Goal: Task Accomplishment & Management: Manage account settings

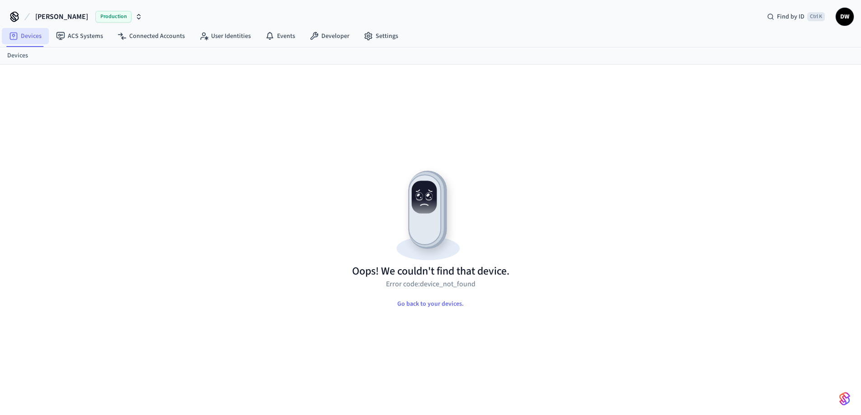
click at [36, 39] on link "Devices" at bounding box center [25, 36] width 47 height 16
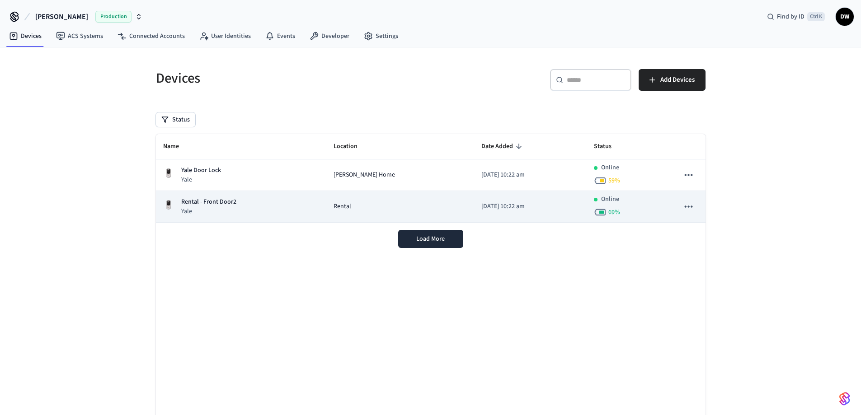
click at [290, 209] on div "Rental - Front Door2 Yale" at bounding box center [241, 207] width 156 height 19
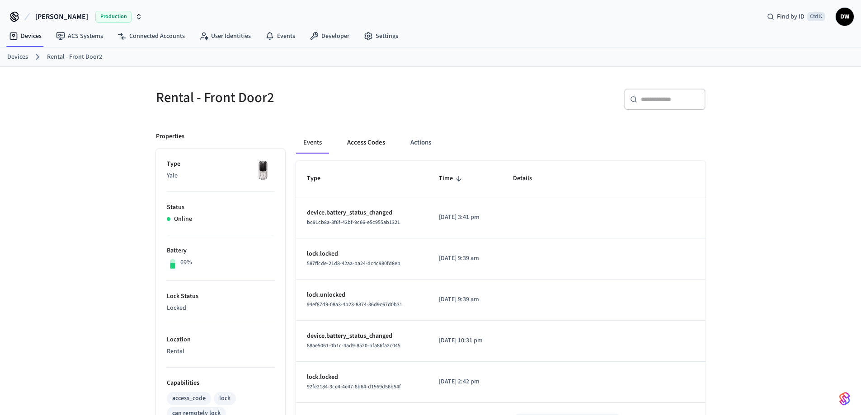
click at [363, 142] on button "Access Codes" at bounding box center [366, 143] width 52 height 22
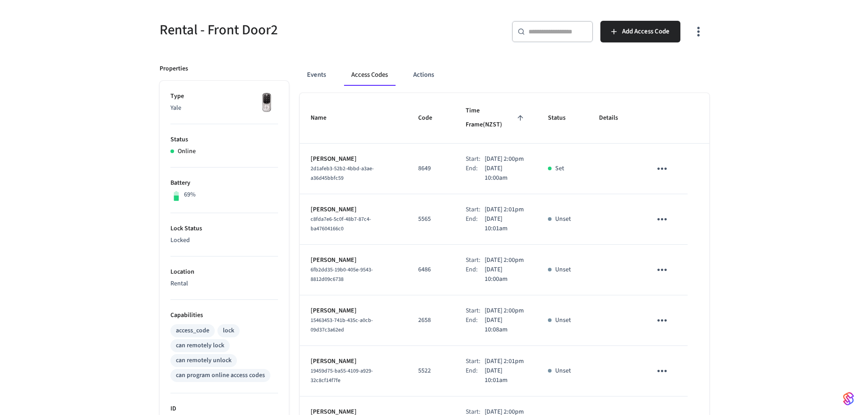
scroll to position [66, 0]
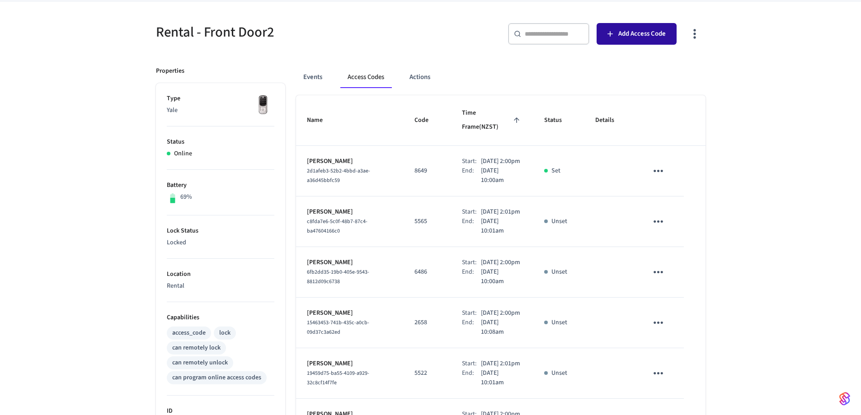
click at [639, 34] on span "Add Access Code" at bounding box center [641, 34] width 47 height 12
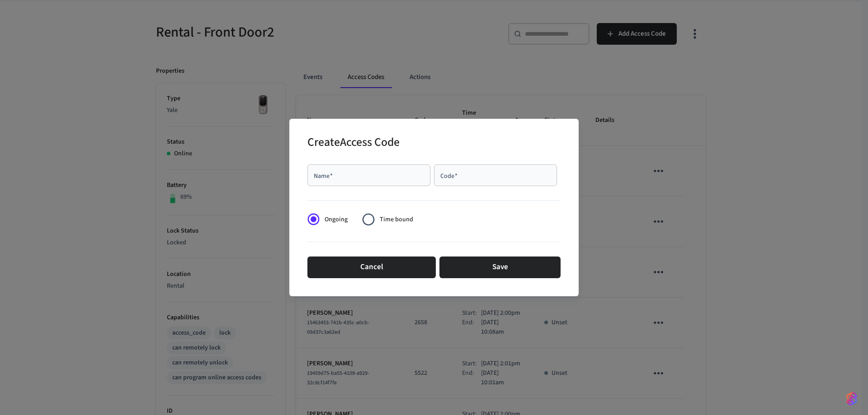
click at [339, 181] on div "Name   *" at bounding box center [368, 176] width 123 height 22
paste input "**********"
type input "**********"
click at [495, 175] on input "Code   *" at bounding box center [495, 175] width 112 height 9
type input "****"
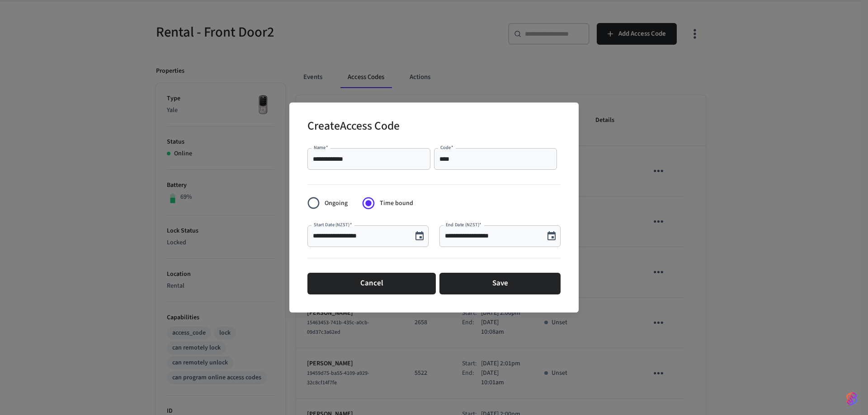
click at [418, 236] on icon "Choose date, selected date is Oct 1, 2025" at bounding box center [419, 236] width 11 height 11
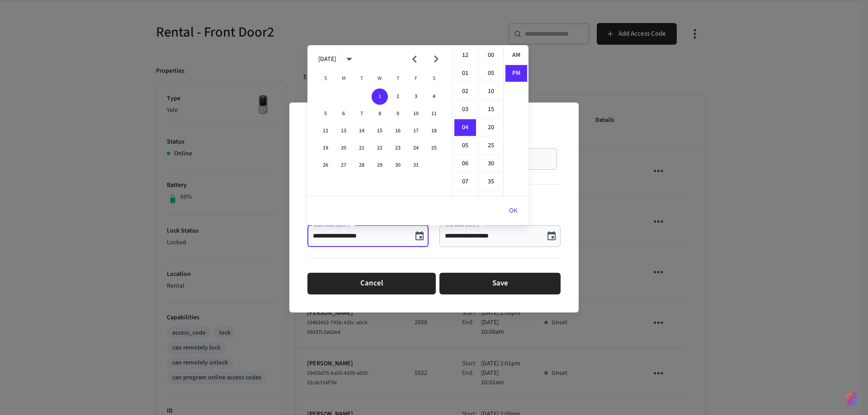
scroll to position [17, 0]
click at [356, 56] on icon "calendar view is open, switch to year view" at bounding box center [349, 59] width 14 height 14
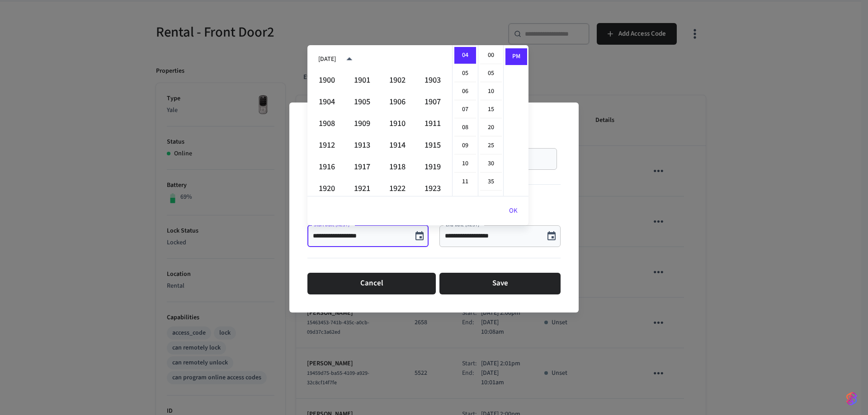
scroll to position [620, 0]
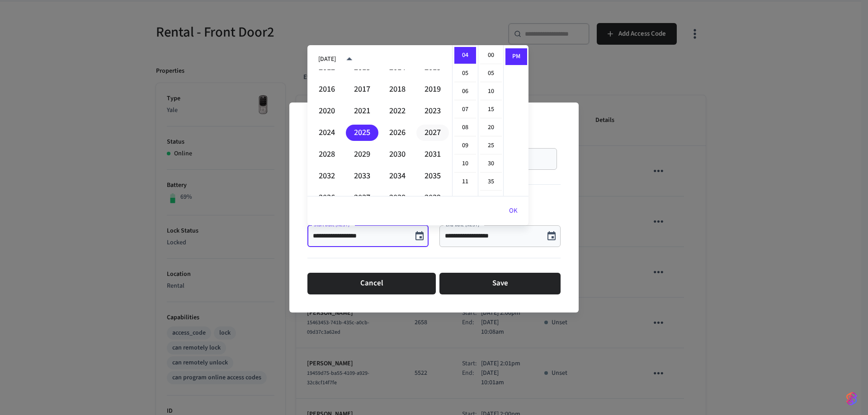
click at [427, 132] on button "2027" at bounding box center [432, 133] width 33 height 16
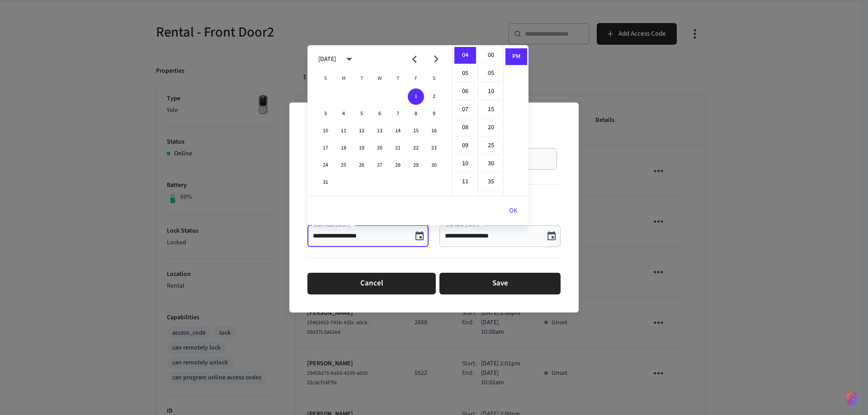
click at [416, 58] on icon "Previous month" at bounding box center [414, 59] width 14 height 14
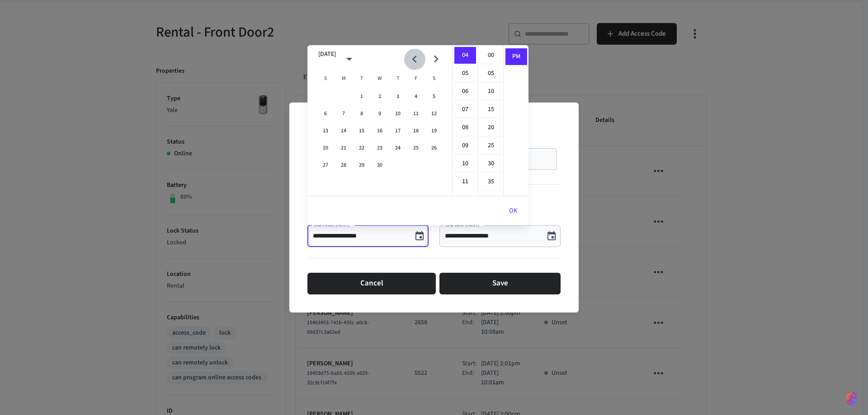
click at [416, 58] on icon "Previous month" at bounding box center [414, 59] width 14 height 14
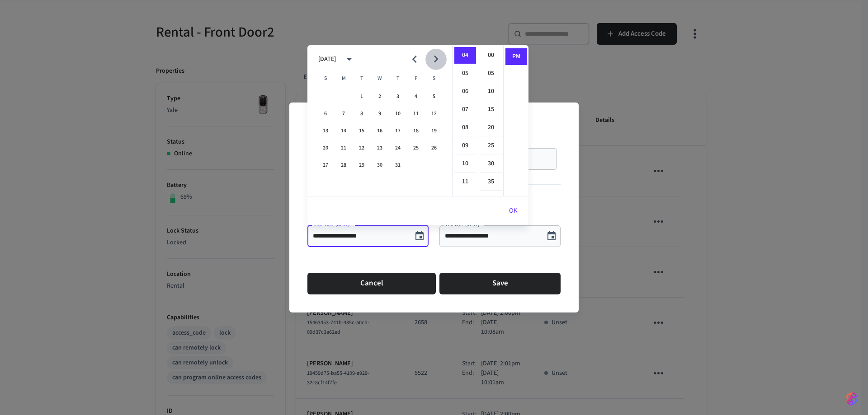
click at [436, 57] on icon "Next month" at bounding box center [436, 59] width 5 height 7
click at [435, 130] on button "20" at bounding box center [434, 131] width 16 height 16
click at [464, 62] on li "02" at bounding box center [465, 64] width 22 height 17
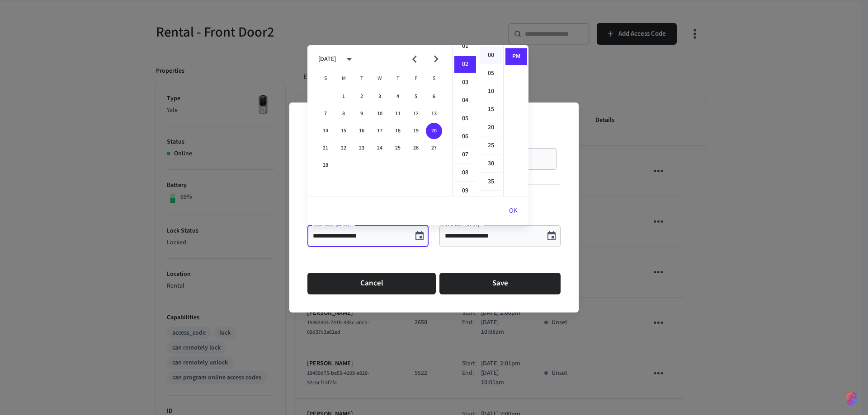
scroll to position [36, 0]
click at [490, 52] on li "00" at bounding box center [491, 55] width 22 height 17
type input "**********"
click at [514, 54] on li "PM" at bounding box center [516, 56] width 22 height 17
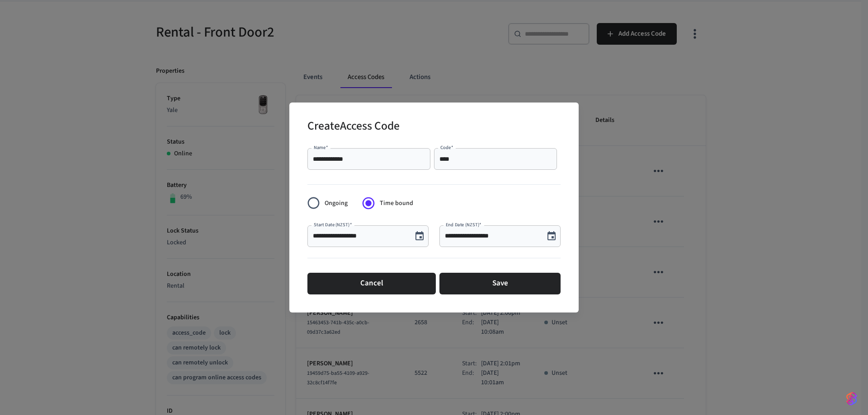
click at [551, 237] on icon "Choose date, selected date is Oct 1, 2025" at bounding box center [551, 235] width 8 height 9
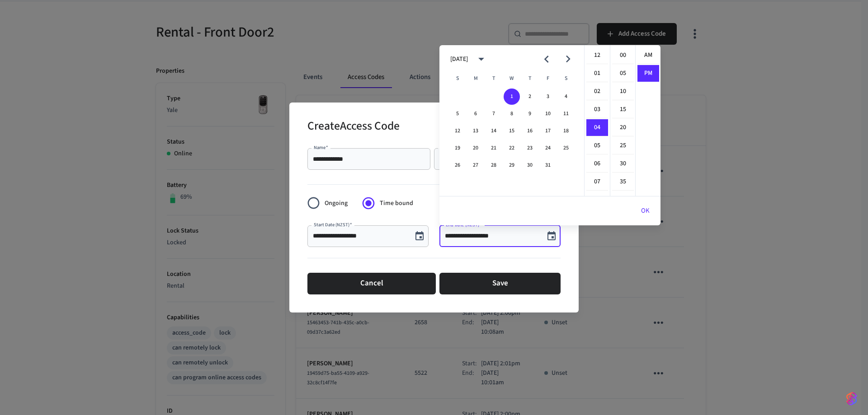
scroll to position [17, 0]
click at [484, 59] on icon "calendar view is open, switch to year view" at bounding box center [481, 59] width 6 height 3
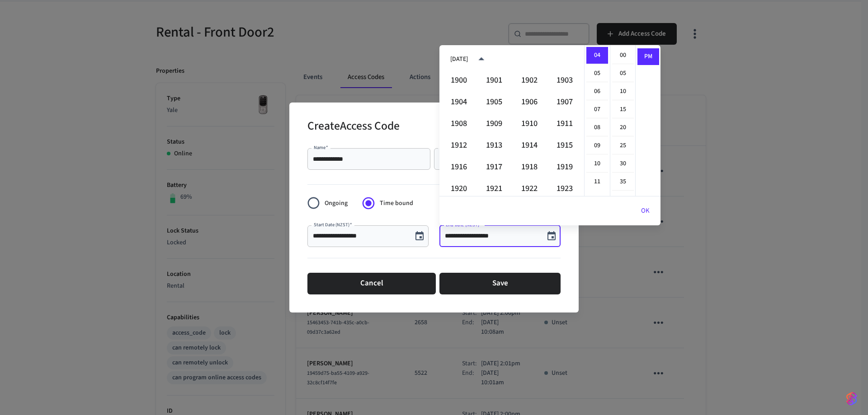
scroll to position [620, 0]
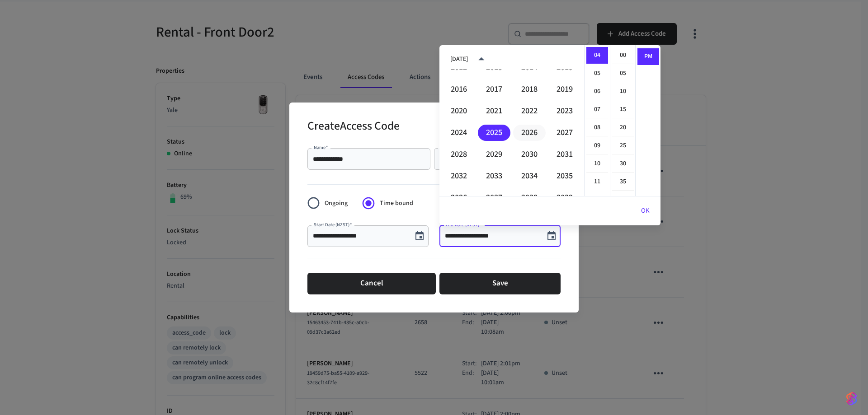
click at [527, 129] on button "2026" at bounding box center [529, 133] width 33 height 16
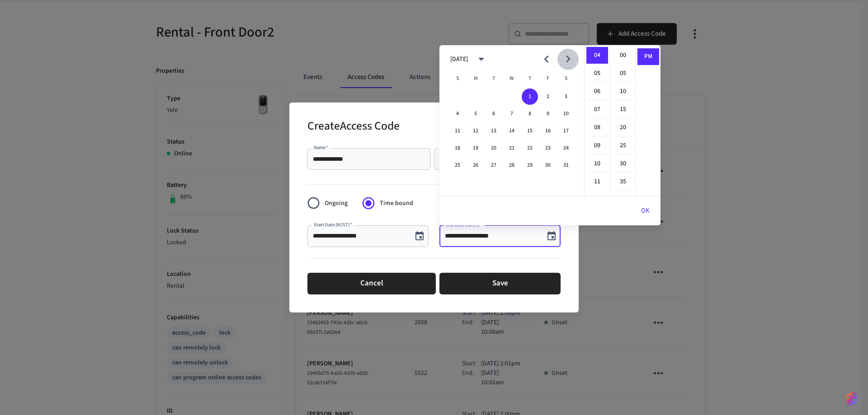
click at [573, 56] on icon "Next month" at bounding box center [568, 59] width 14 height 14
click at [570, 56] on icon "Next month" at bounding box center [568, 59] width 14 height 14
click at [459, 167] on button "28" at bounding box center [457, 165] width 16 height 16
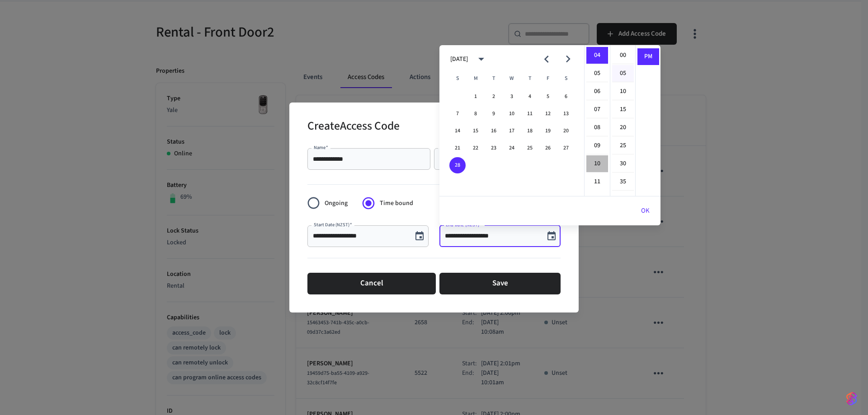
drag, startPoint x: 596, startPoint y: 164, endPoint x: 624, endPoint y: 66, distance: 102.0
click at [596, 164] on li "10" at bounding box center [597, 163] width 22 height 17
click at [624, 56] on li "00" at bounding box center [623, 55] width 22 height 17
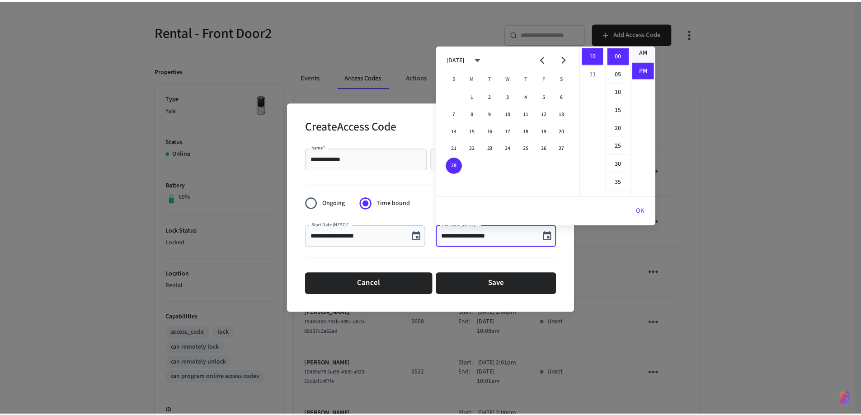
scroll to position [0, 0]
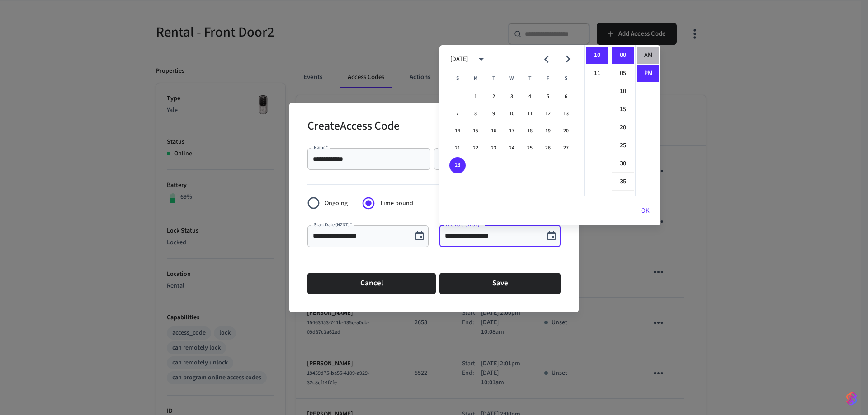
click at [649, 53] on li "AM" at bounding box center [648, 55] width 22 height 17
type input "**********"
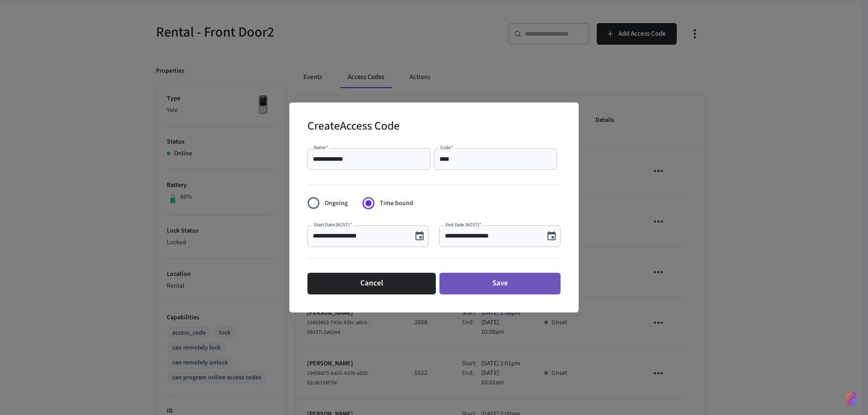
click at [508, 285] on button "Save" at bounding box center [499, 284] width 121 height 22
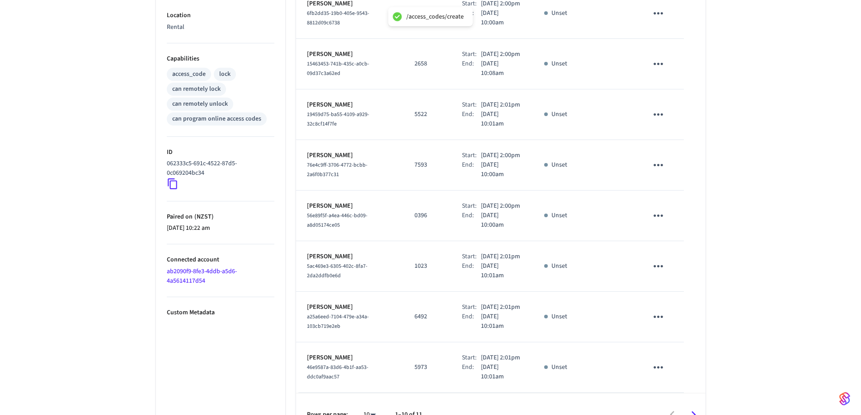
scroll to position [427, 0]
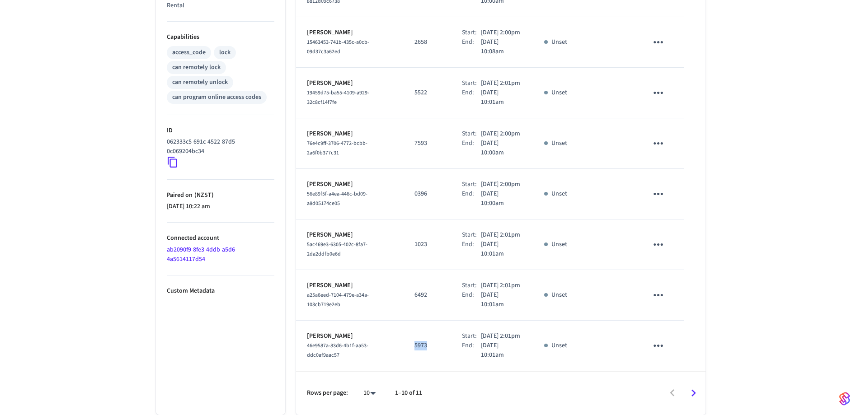
drag, startPoint x: 417, startPoint y: 339, endPoint x: 403, endPoint y: 341, distance: 14.2
click at [404, 341] on td "5973" at bounding box center [427, 346] width 47 height 51
copy p "5973"
